Goal: Information Seeking & Learning: Learn about a topic

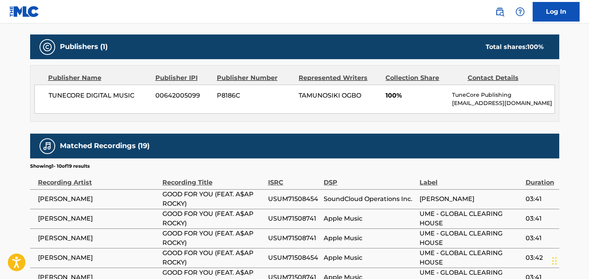
scroll to position [344, 0]
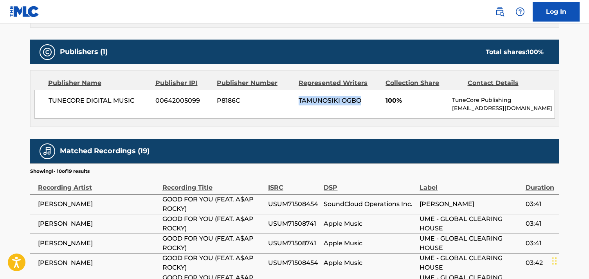
drag, startPoint x: 297, startPoint y: 102, endPoint x: 372, endPoint y: 103, distance: 75.2
click at [372, 103] on div "TUNECORE DIGITAL MUSIC 00642005099 P8186C TAMUNOSIKI OGBO 100% TuneCore Publish…" at bounding box center [294, 104] width 521 height 29
click at [372, 103] on div "TAMUNOSIKI OGBO" at bounding box center [339, 100] width 81 height 9
drag, startPoint x: 453, startPoint y: 98, endPoint x: 529, endPoint y: 103, distance: 75.8
click at [529, 103] on p "TuneCore Publishing" at bounding box center [503, 100] width 102 height 8
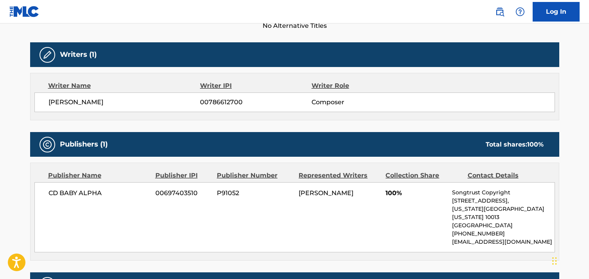
scroll to position [239, 0]
